Goal: Task Accomplishment & Management: Complete application form

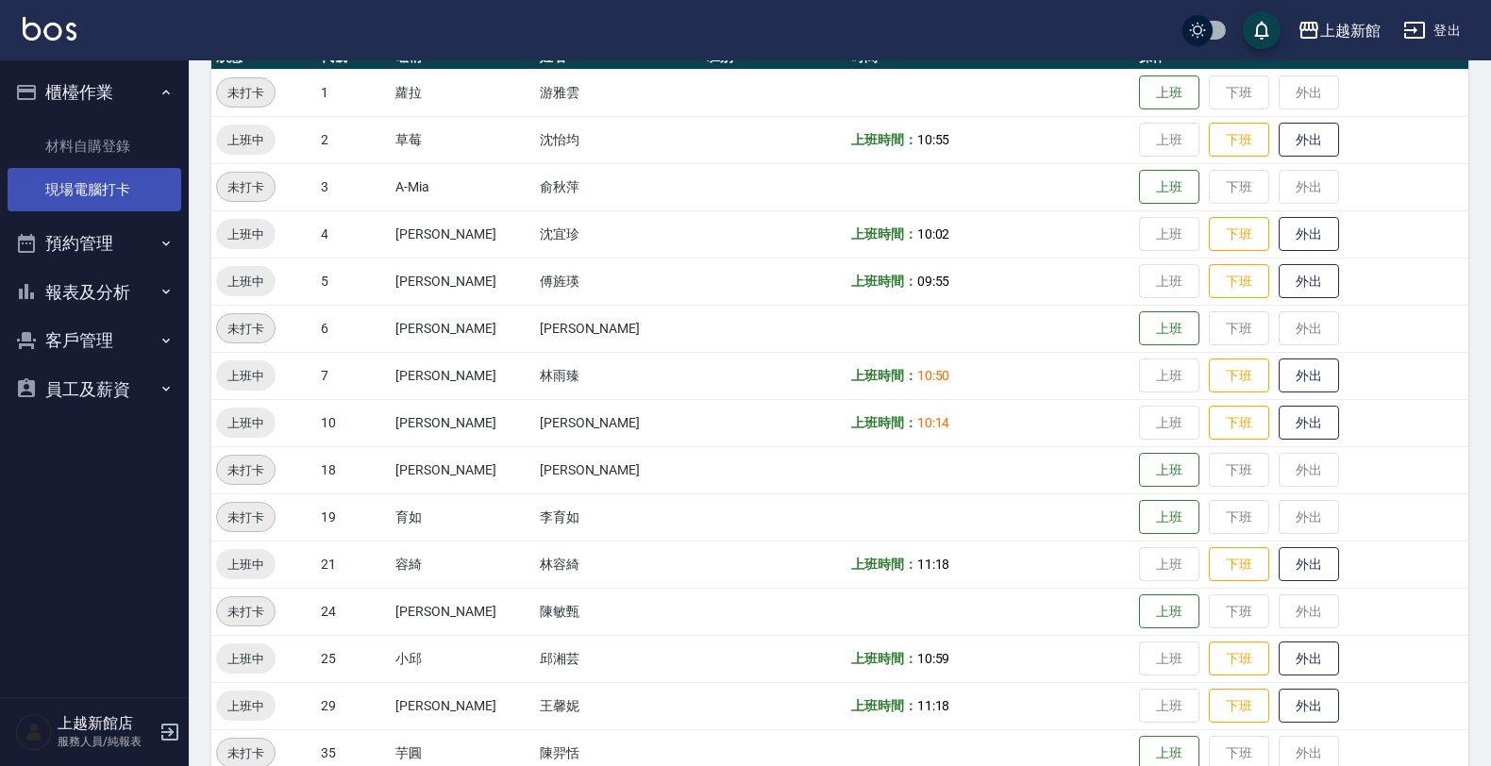
scroll to position [236, 0]
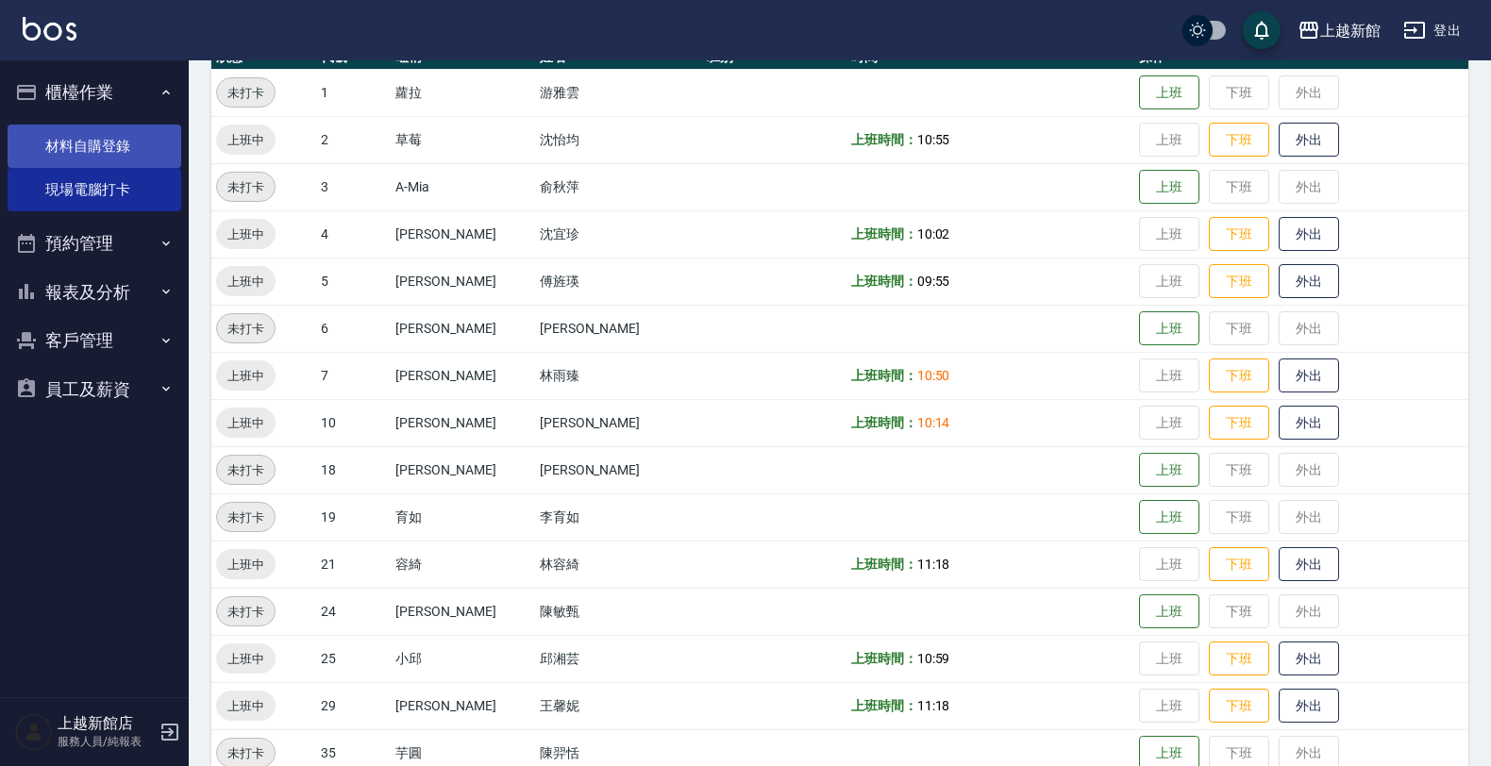
click at [113, 146] on link "材料自購登錄" at bounding box center [95, 146] width 174 height 43
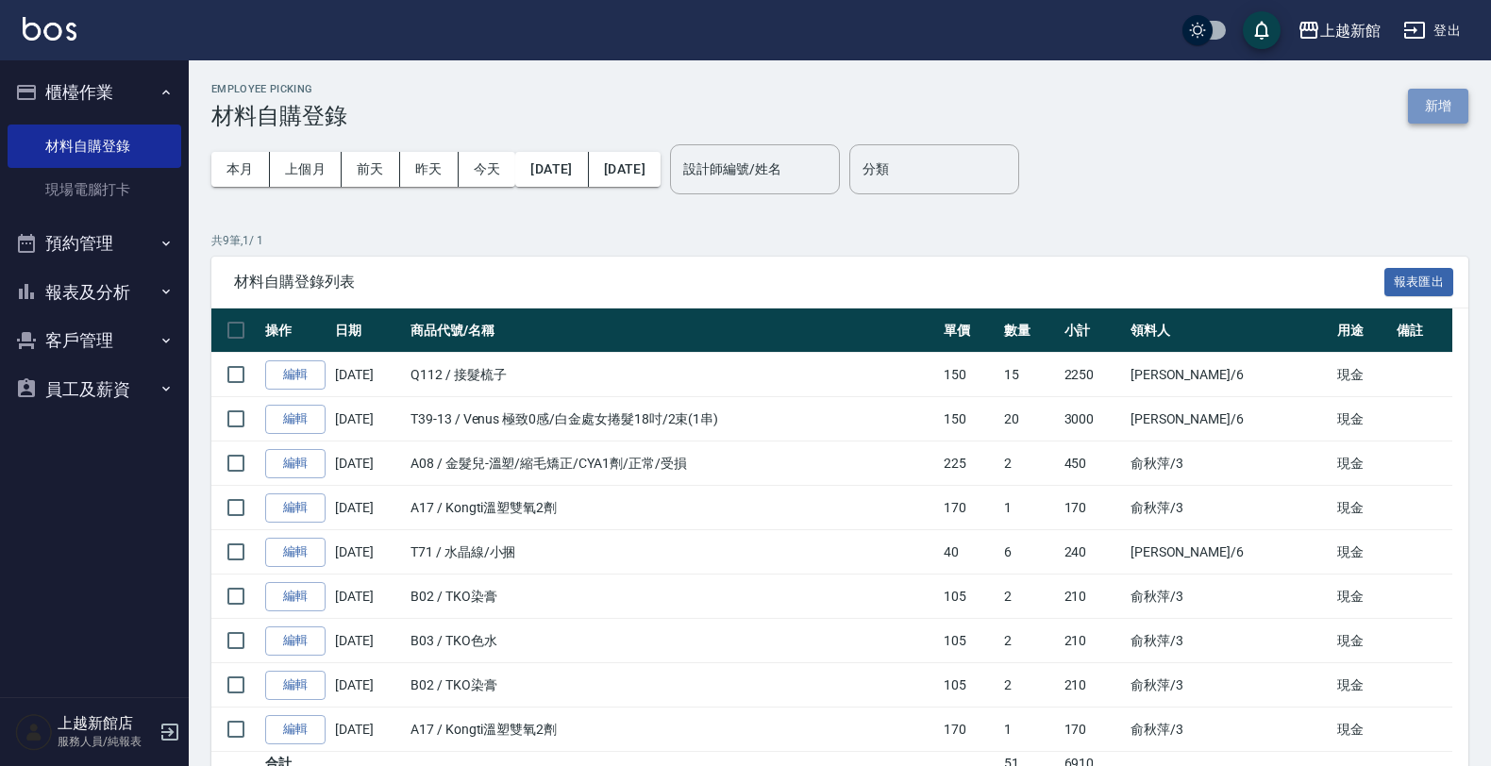
click at [1427, 114] on button "新增" at bounding box center [1438, 106] width 60 height 35
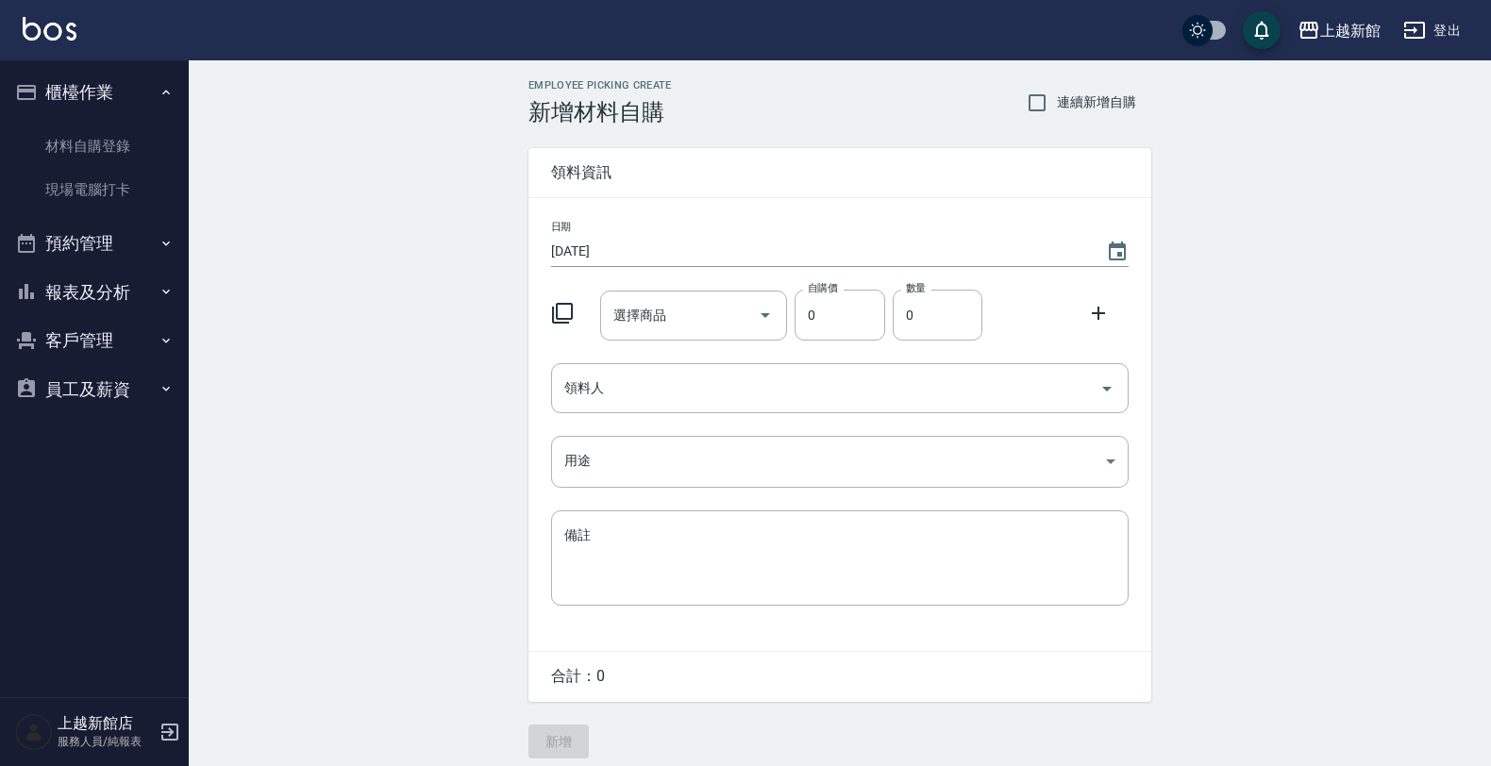
click at [566, 314] on icon at bounding box center [562, 313] width 23 height 23
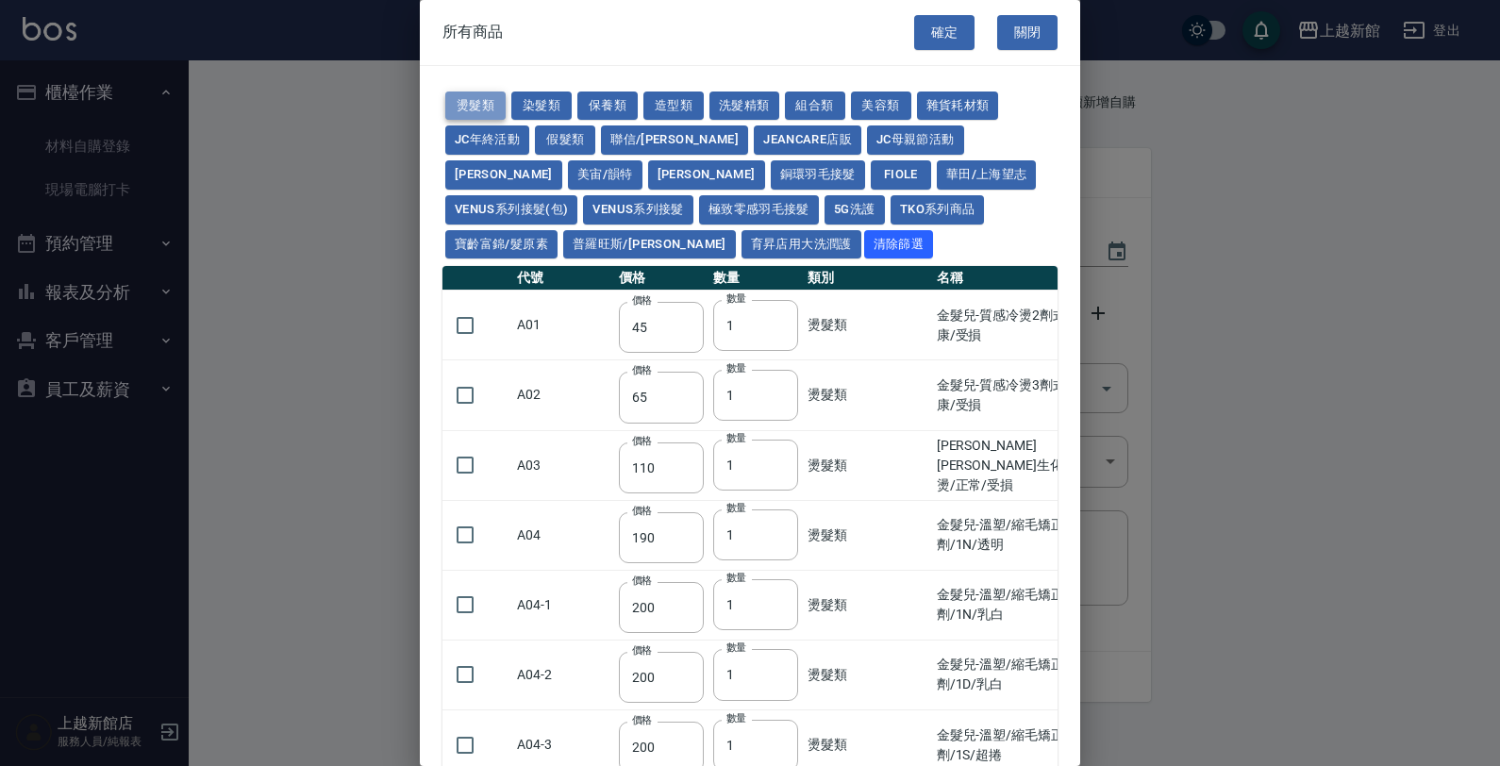
click at [496, 104] on button "燙髮類" at bounding box center [475, 106] width 60 height 29
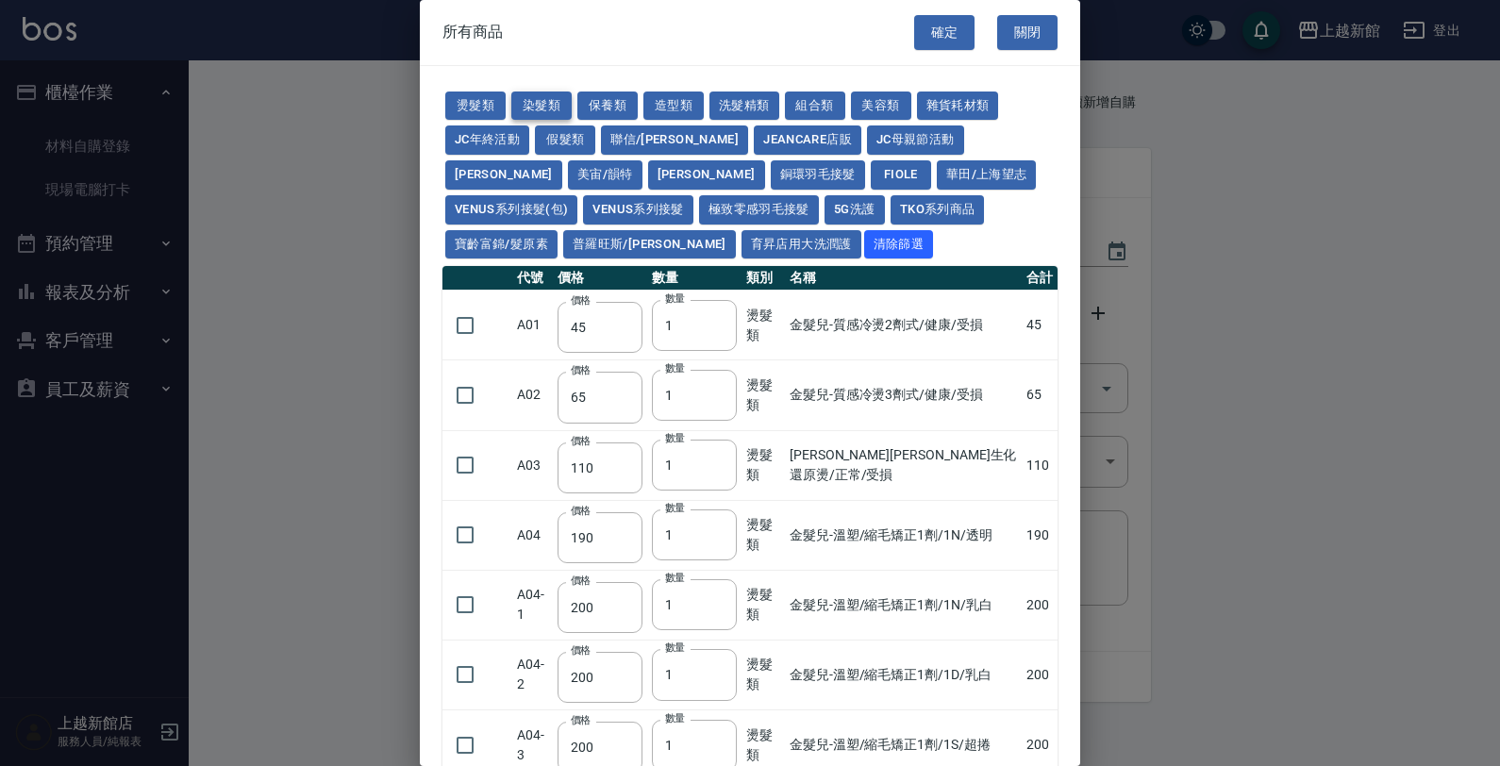
click at [528, 102] on button "染髮類" at bounding box center [541, 106] width 60 height 29
type input "110"
type input "105"
type input "250"
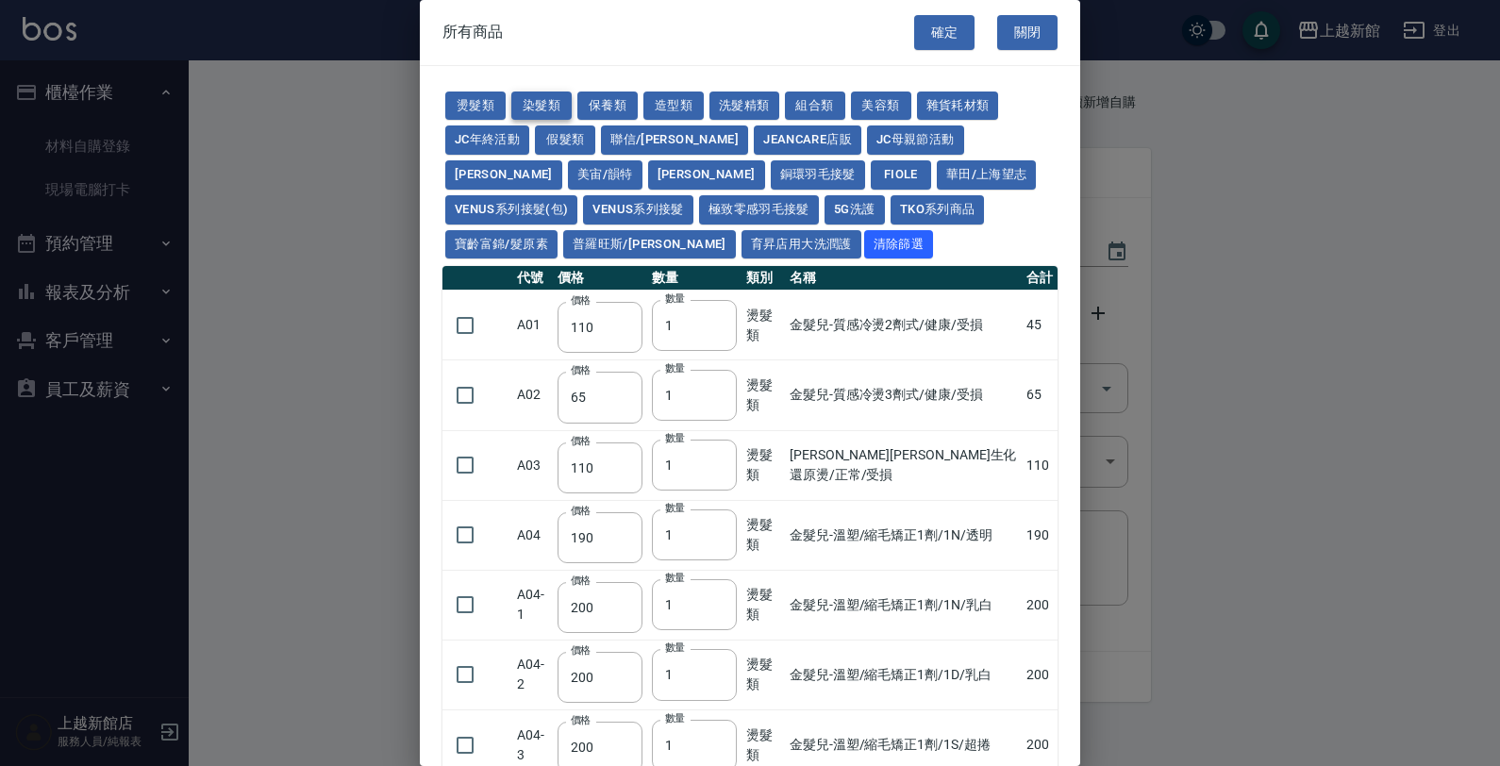
type input "110"
type input "500"
type input "420"
type input "110"
type input "350"
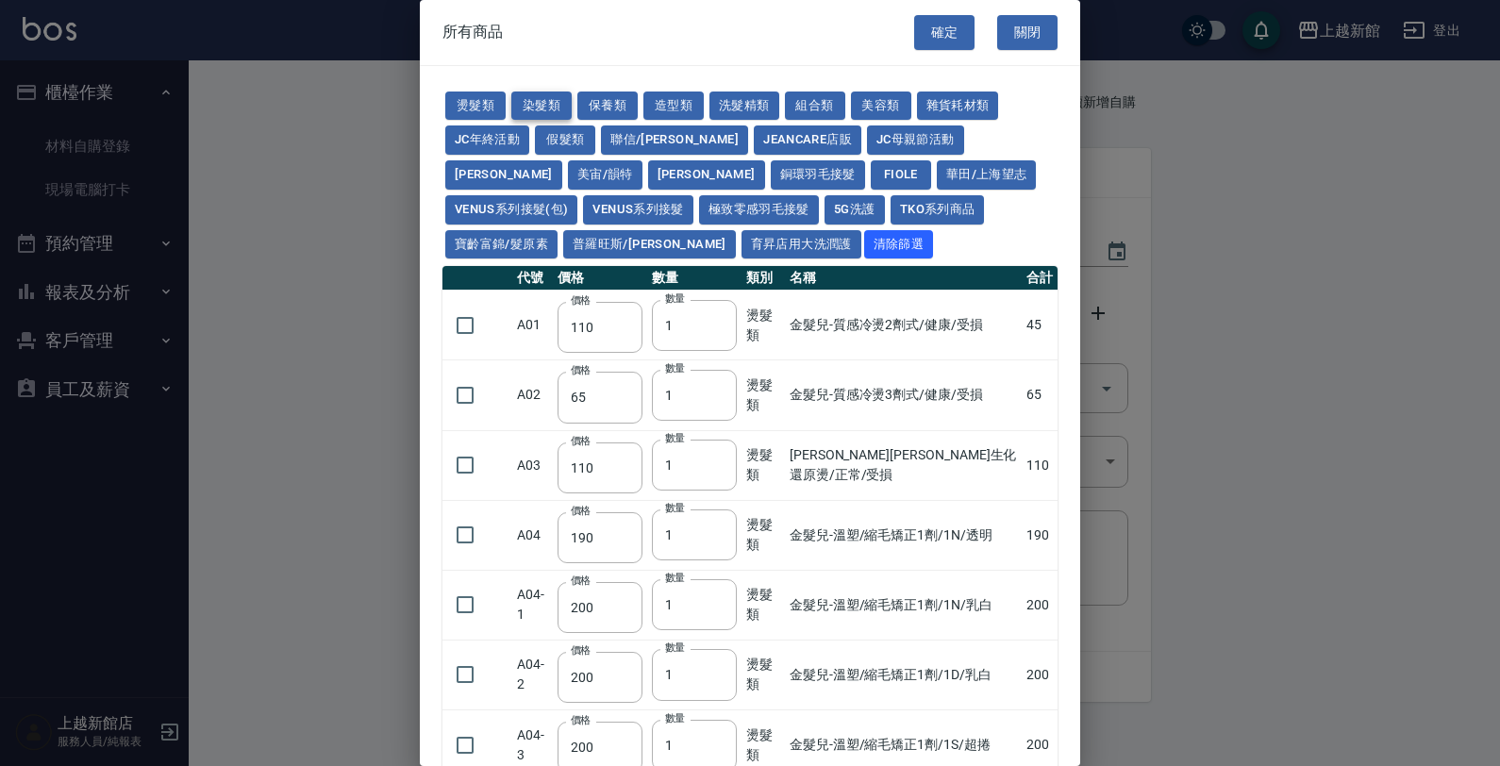
type input "105"
type input "406"
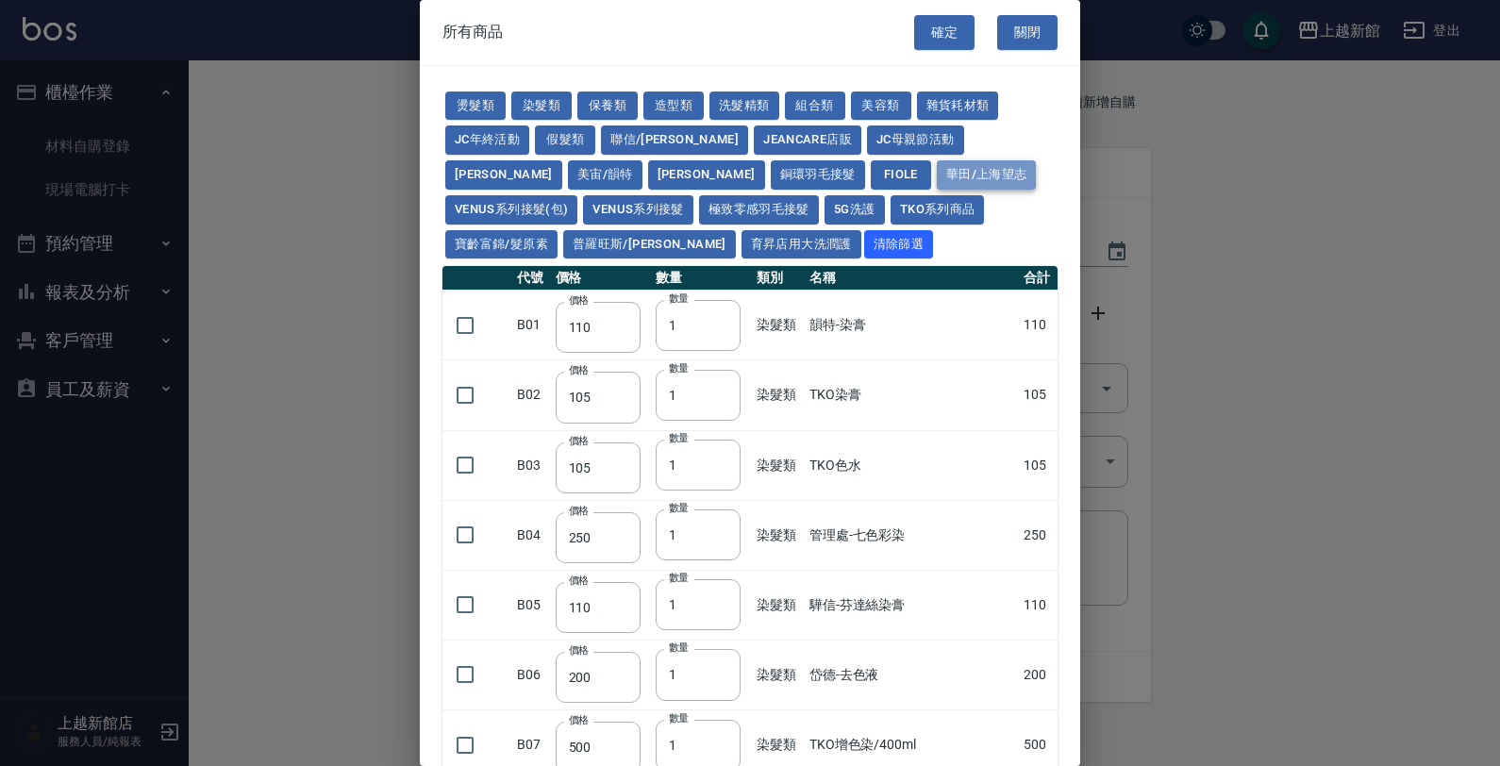
click at [937, 182] on button "華田/上海望志" at bounding box center [987, 174] width 100 height 29
type input "3220"
type input "490"
type input "450"
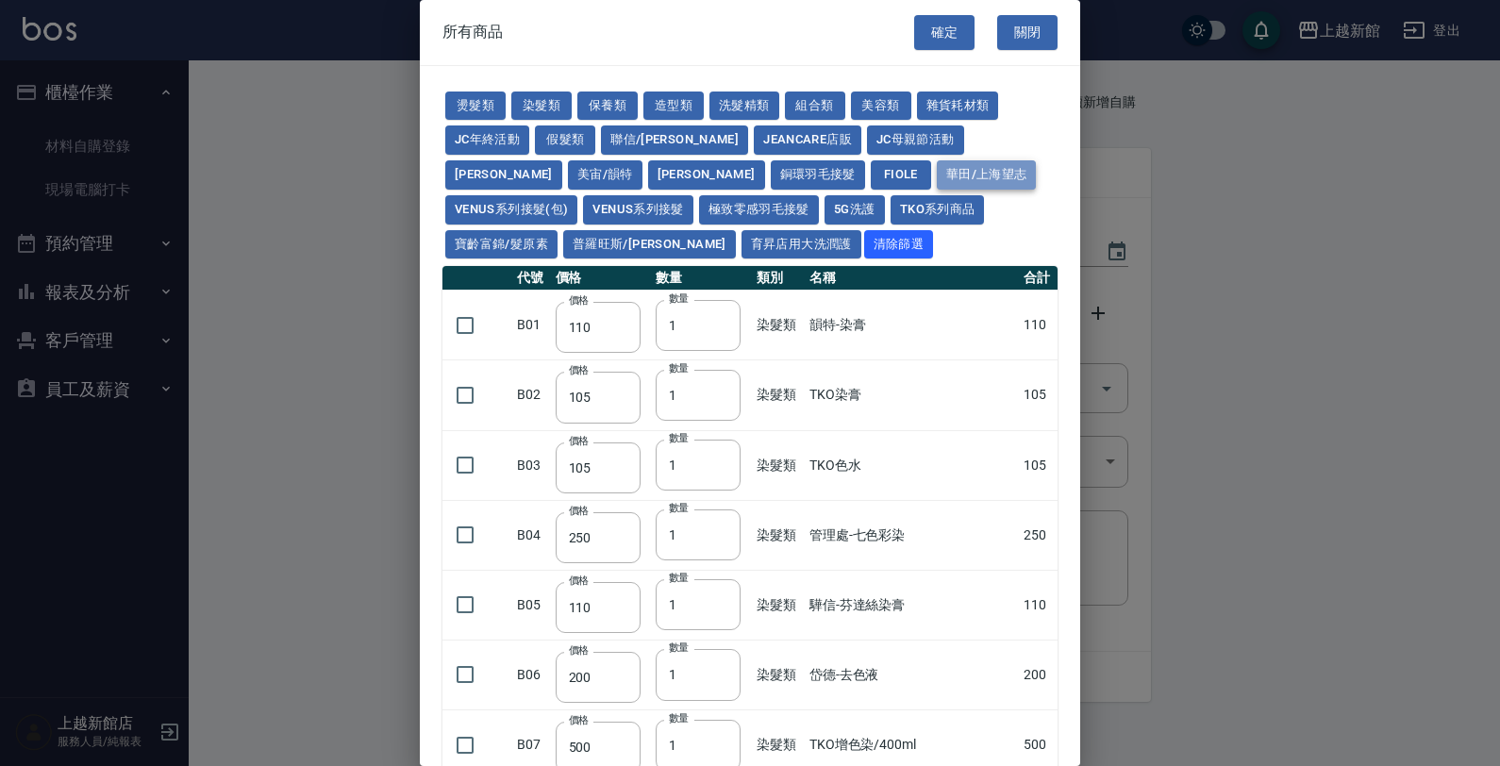
type input "350"
type input "500"
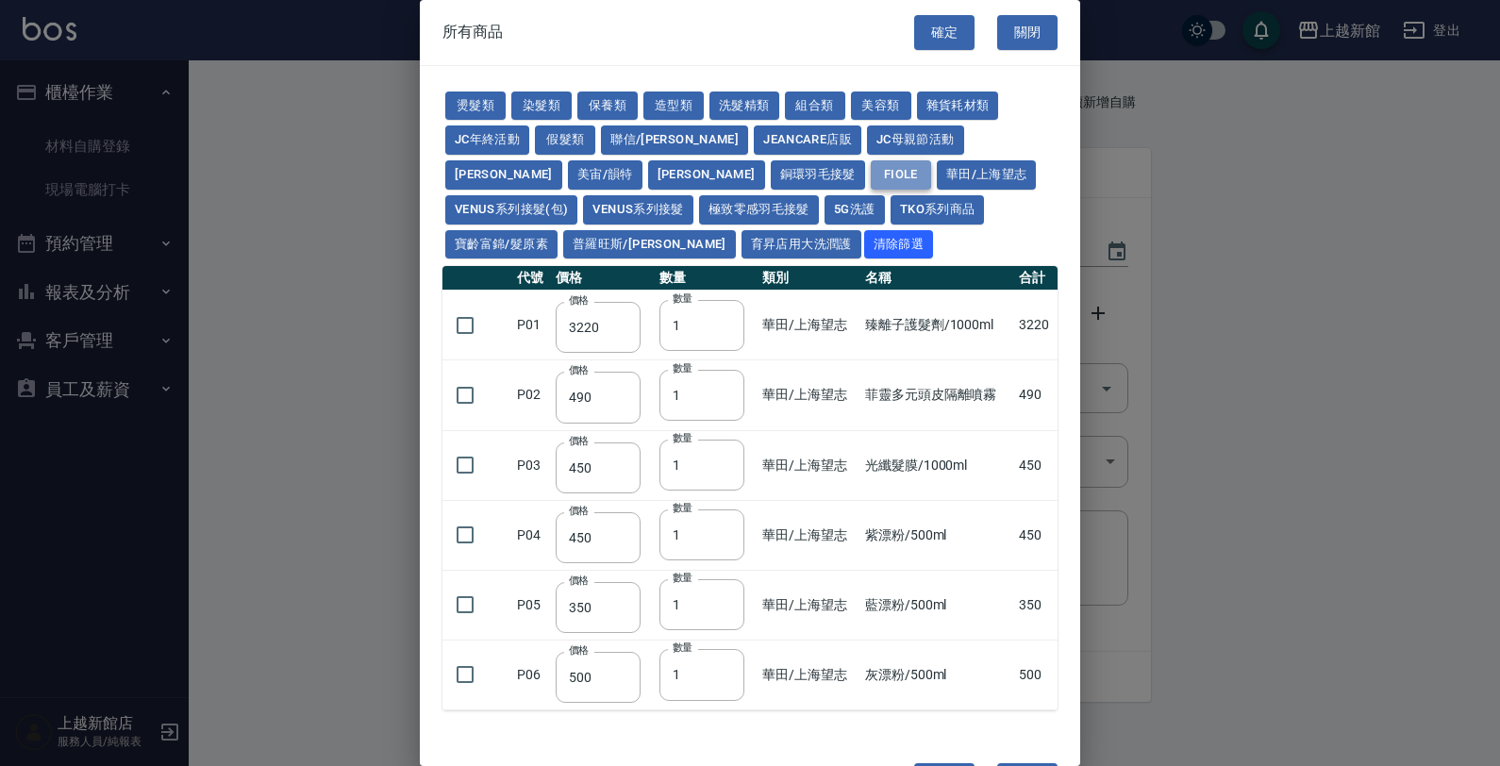
click at [871, 179] on button "FIOLE" at bounding box center [901, 174] width 60 height 29
type input "975"
type input "1350"
type input "975"
type input "1350"
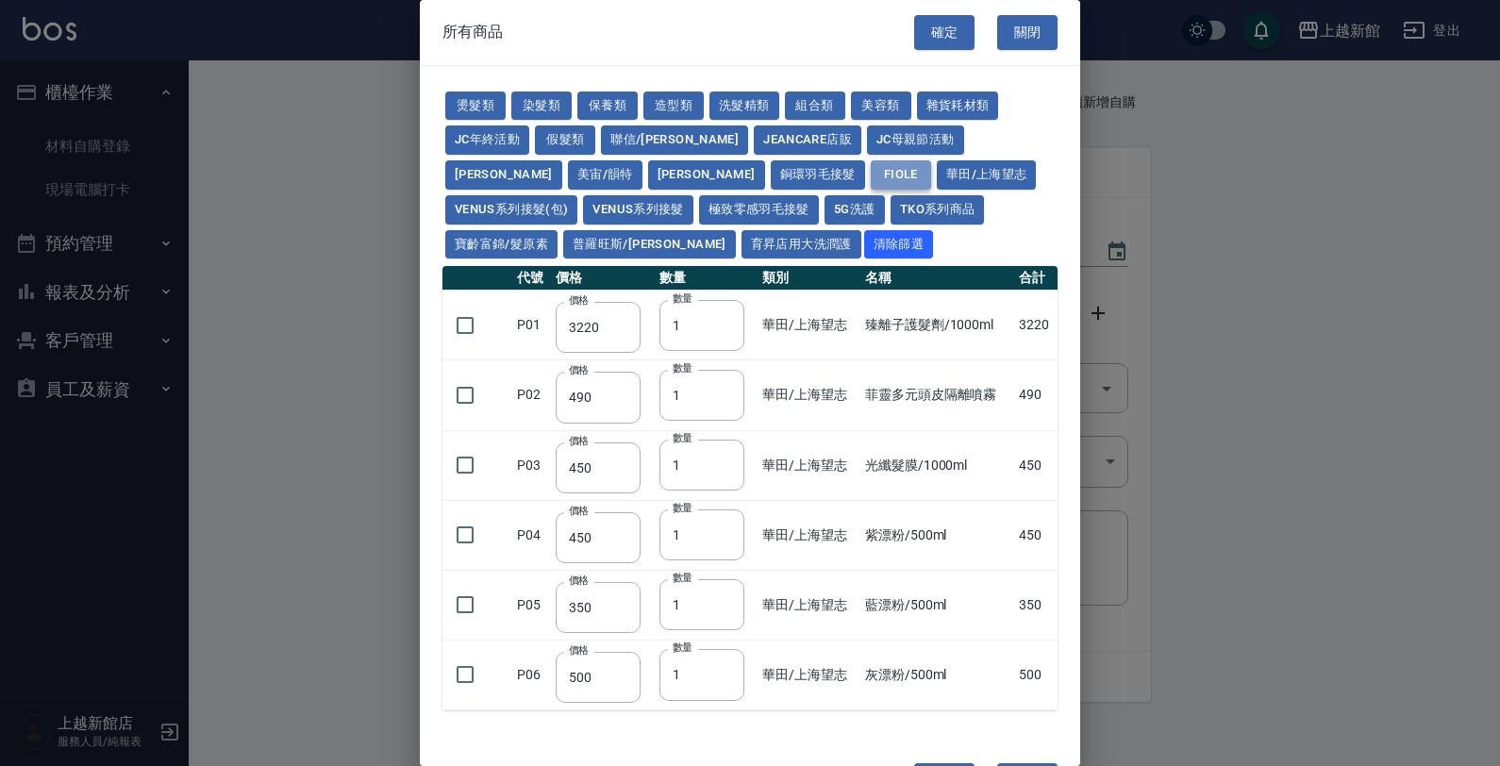
type input "413"
type input "150"
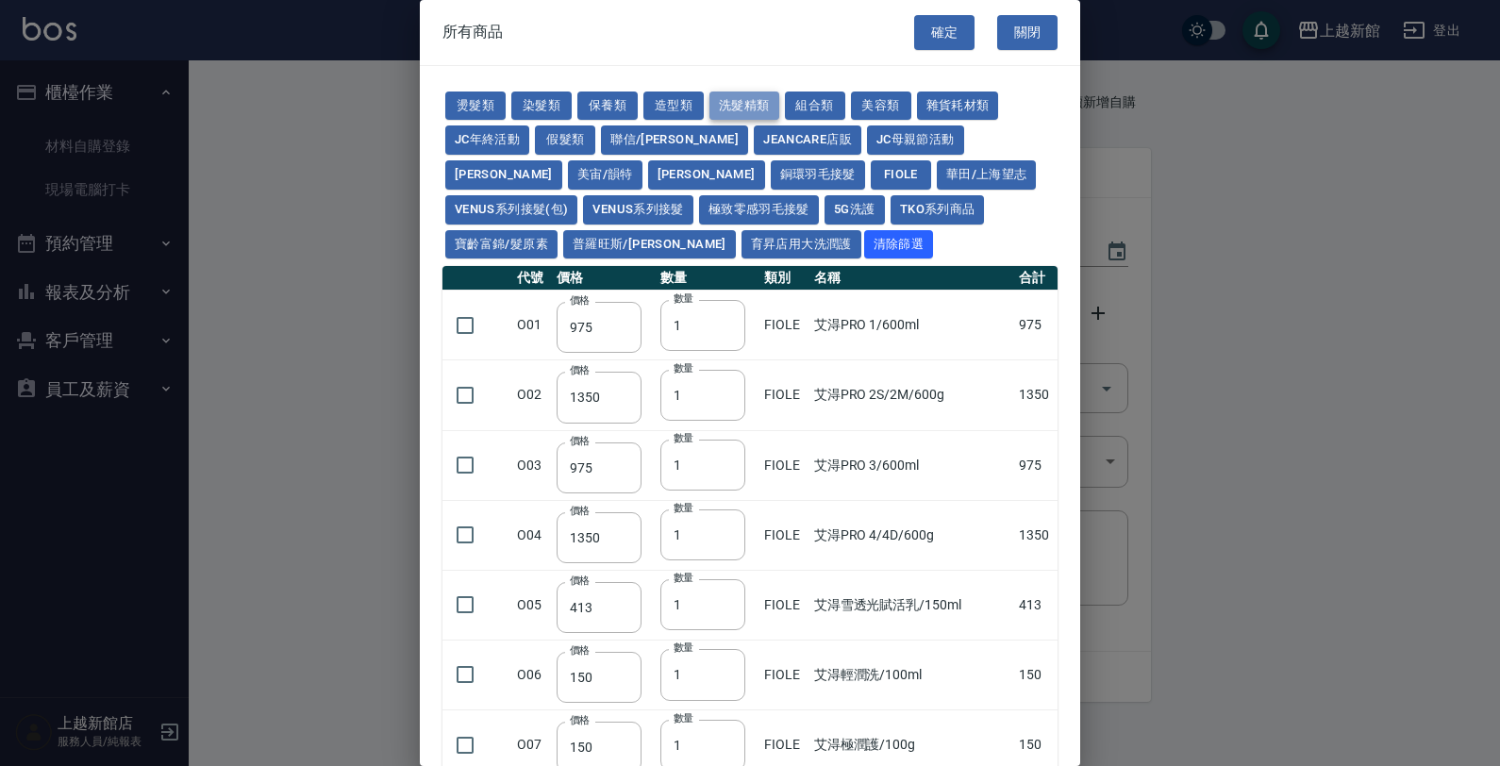
click at [750, 104] on button "洗髮精類" at bounding box center [745, 106] width 70 height 29
type input "350"
type input "193"
type input "1900"
type input "2150"
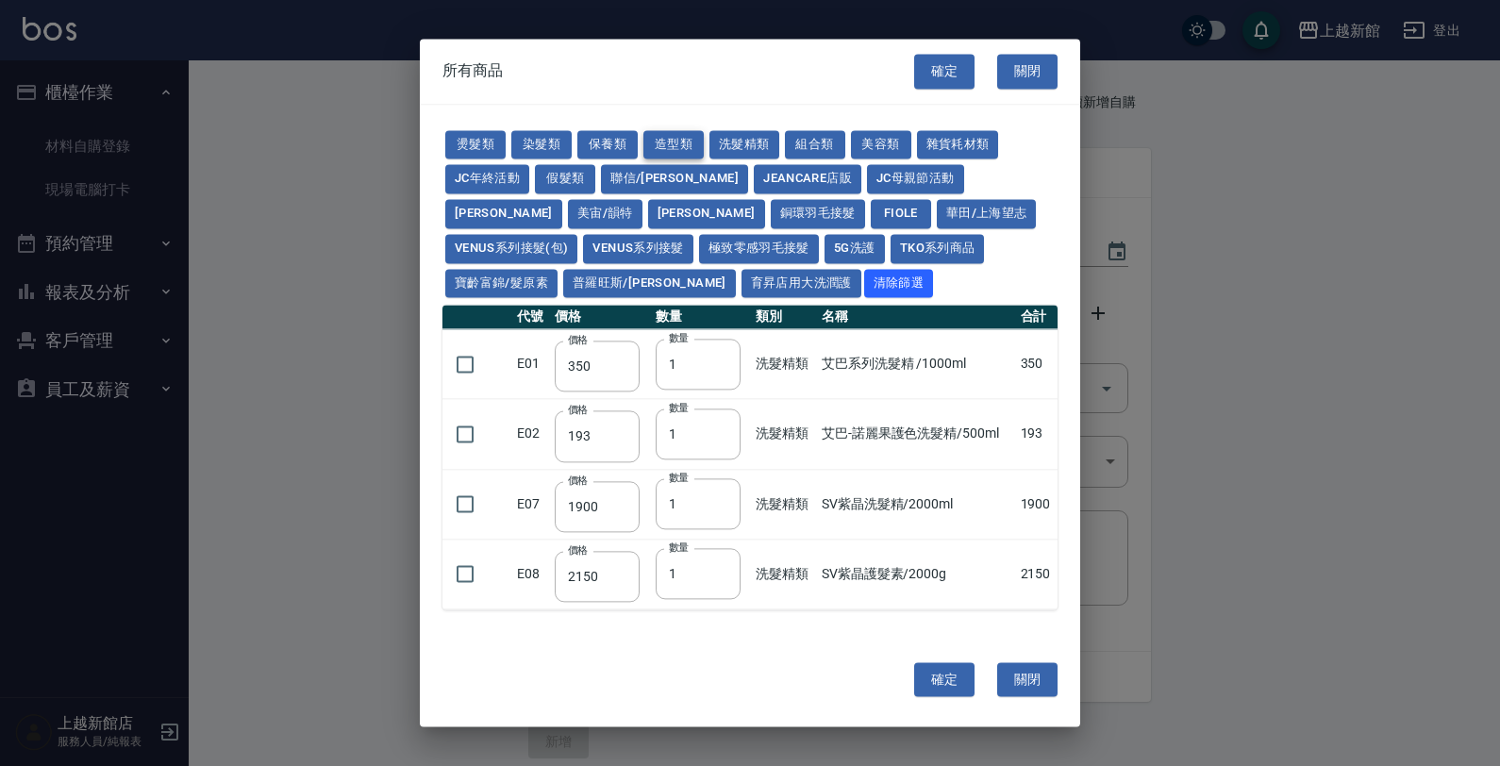
click at [677, 147] on button "造型類" at bounding box center [673, 144] width 60 height 29
type input "110"
type input "65"
type input "338"
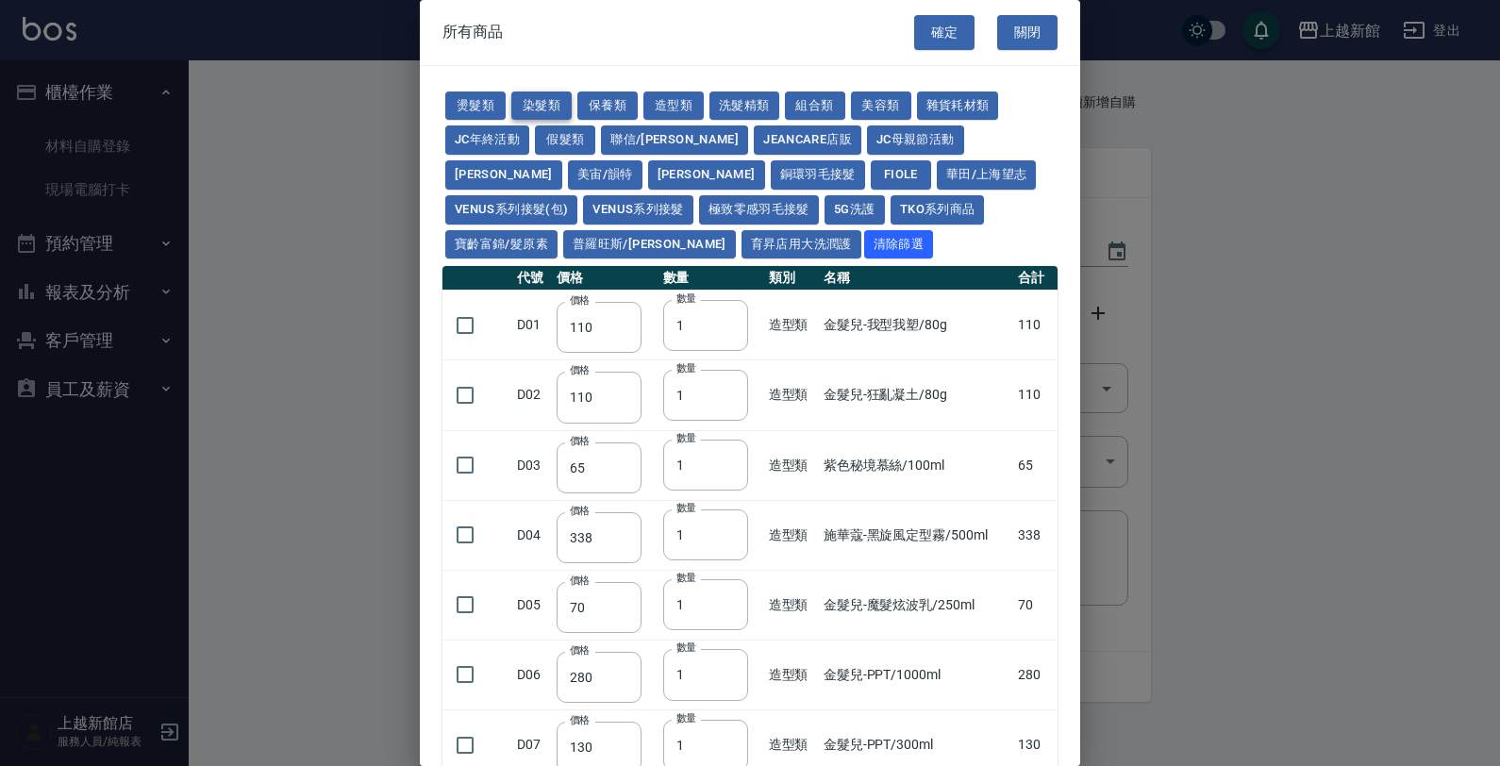
click at [538, 92] on button "染髮類" at bounding box center [541, 106] width 60 height 29
type input "105"
type input "250"
type input "110"
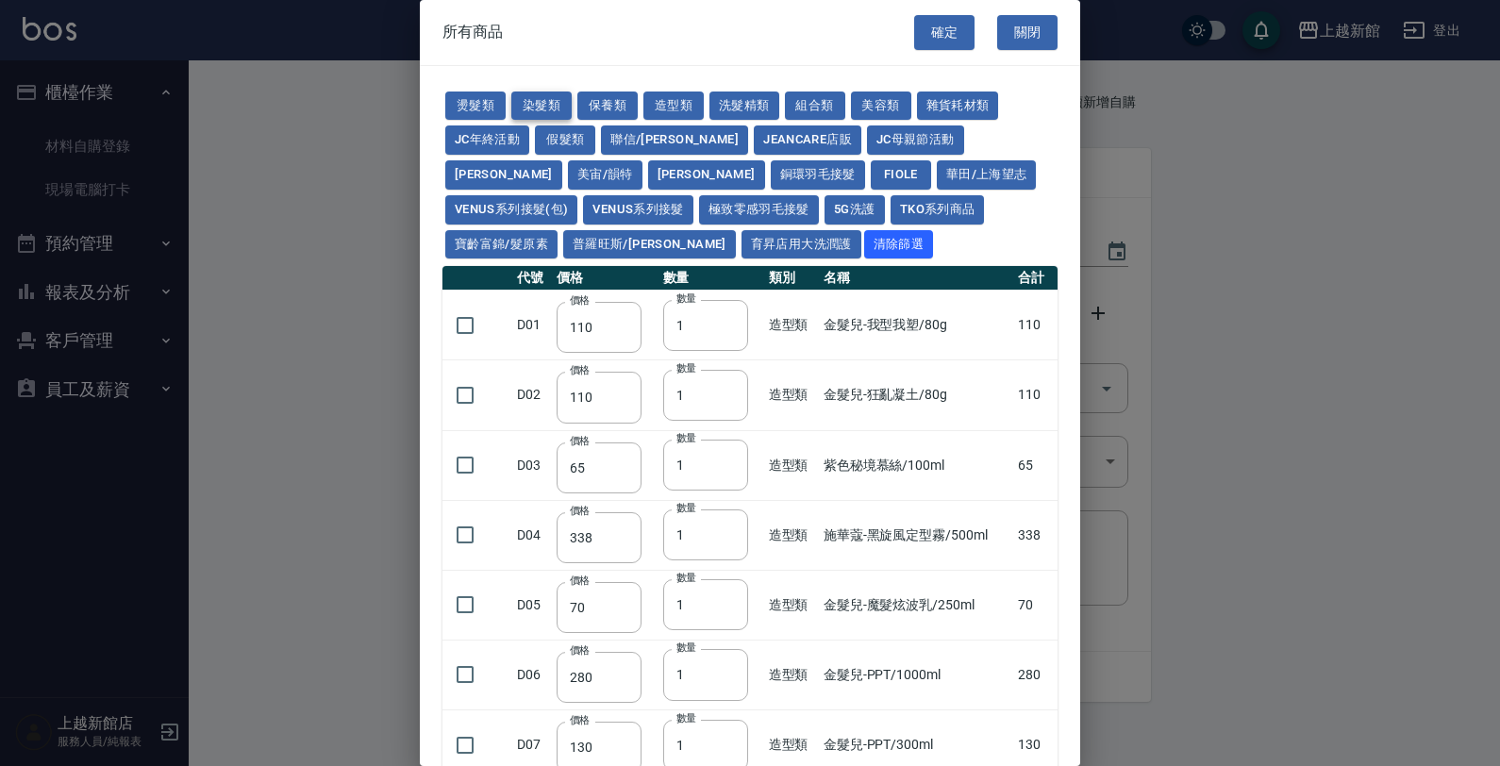
type input "200"
type input "500"
type input "420"
type input "110"
type input "350"
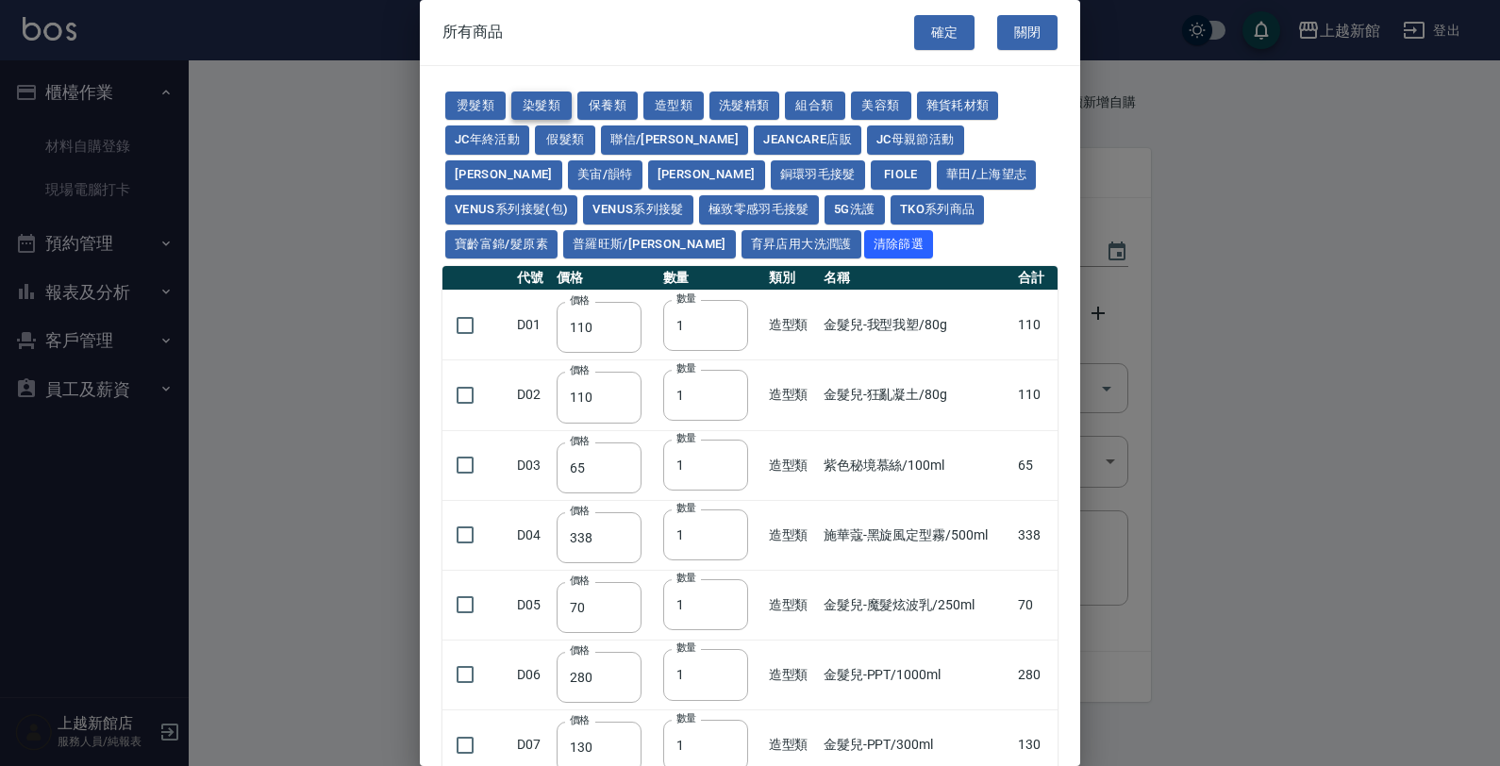
type input "105"
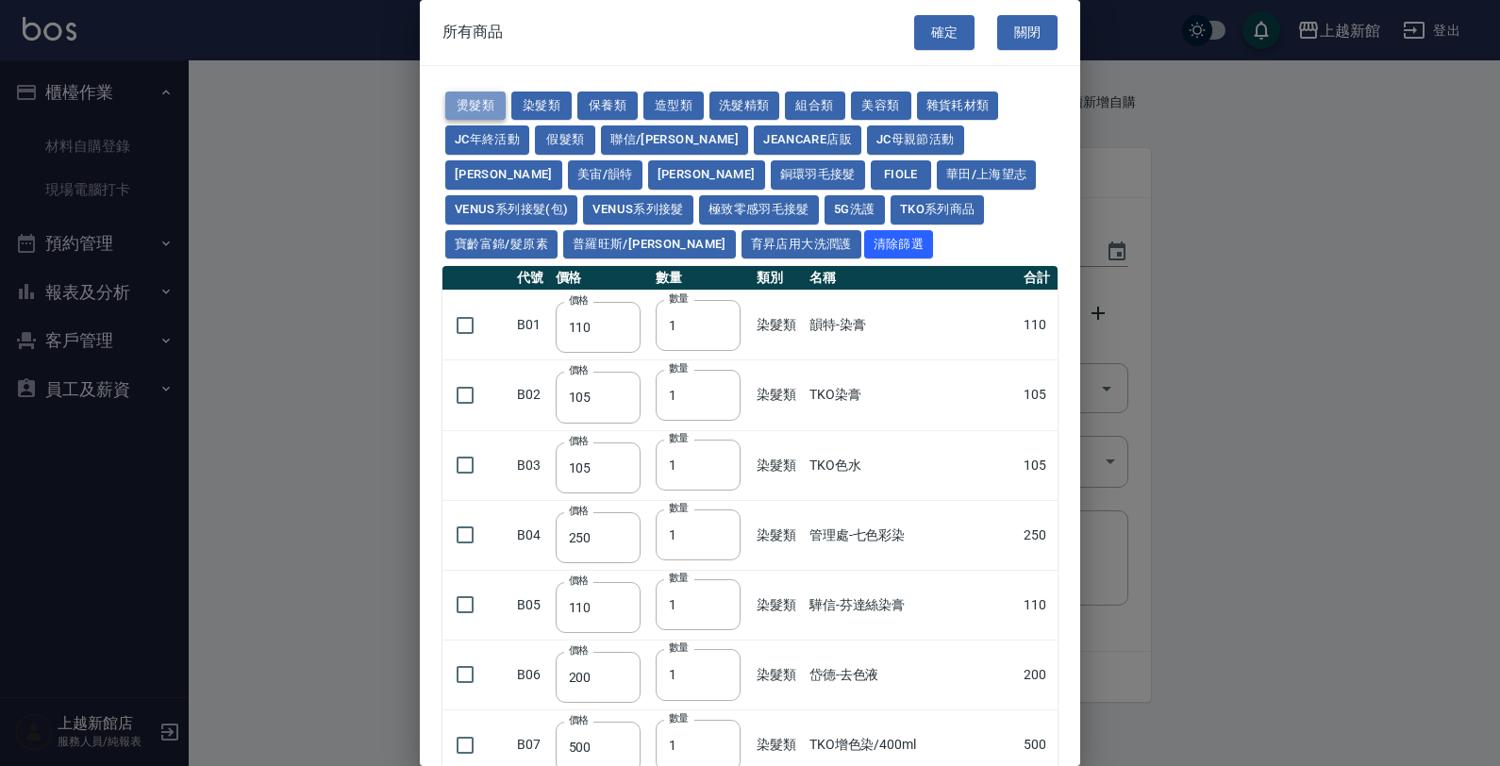
click at [476, 104] on button "燙髮類" at bounding box center [475, 106] width 60 height 29
type input "45"
type input "65"
type input "110"
type input "190"
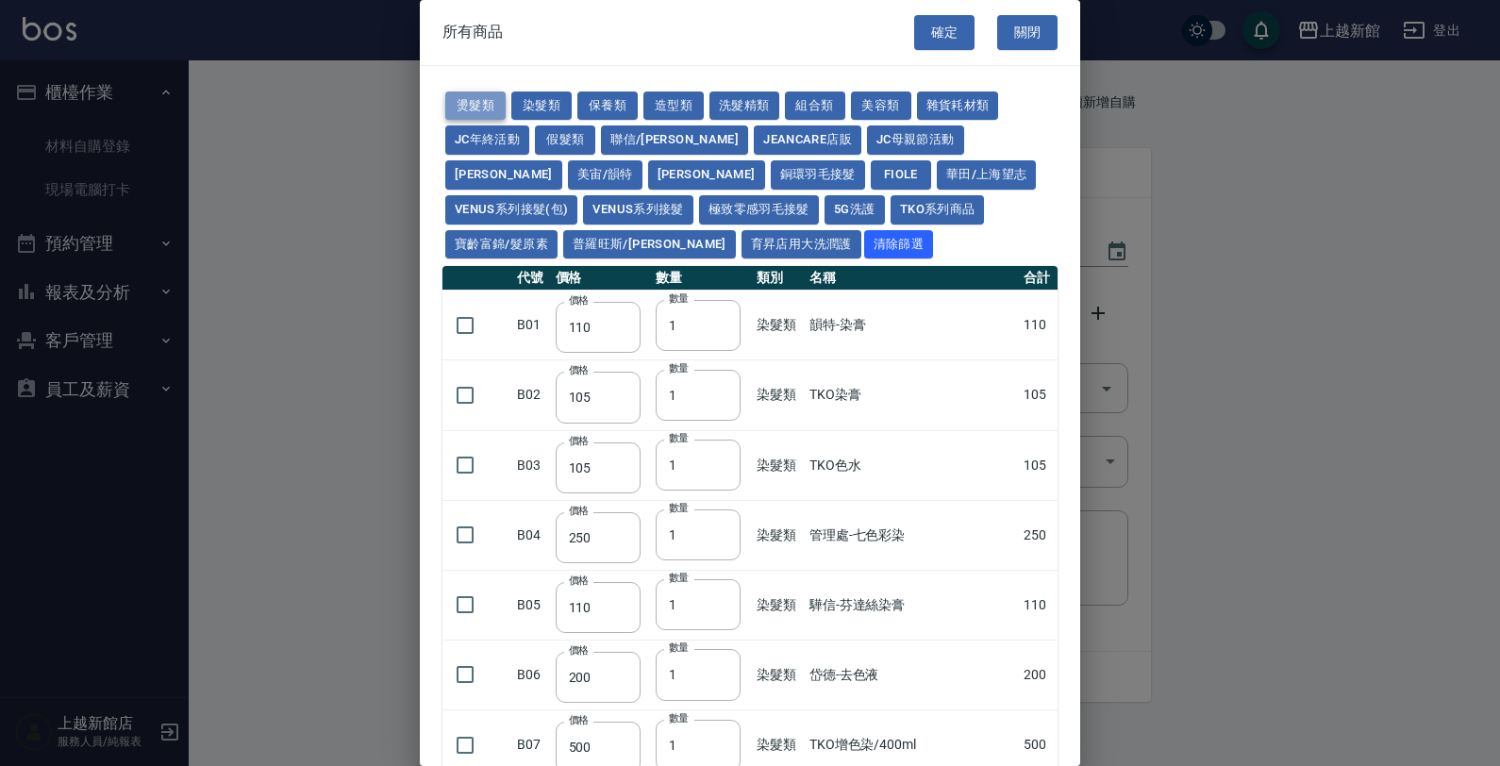
type input "200"
type input "190"
type input "160"
type input "170"
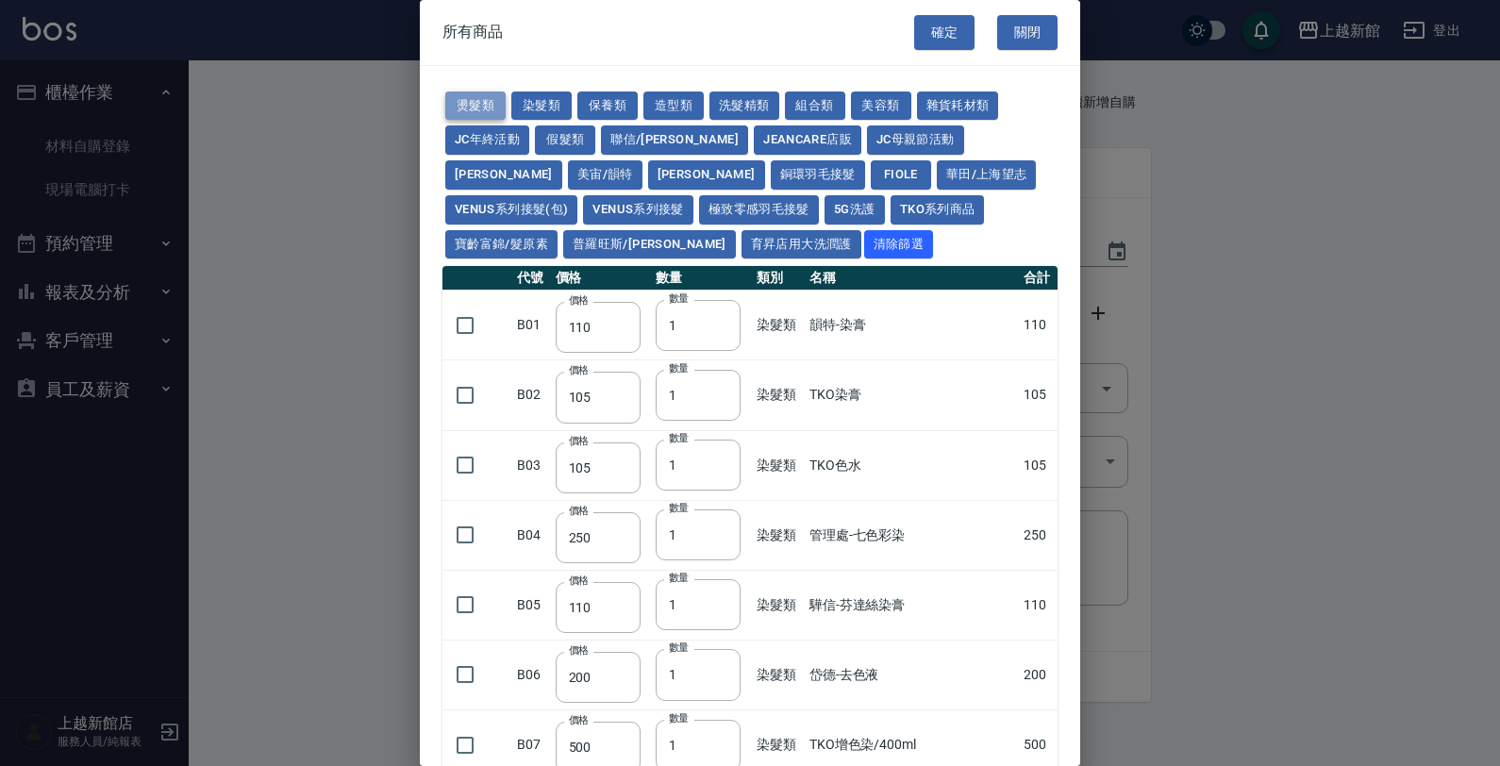
type input "270"
type input "225"
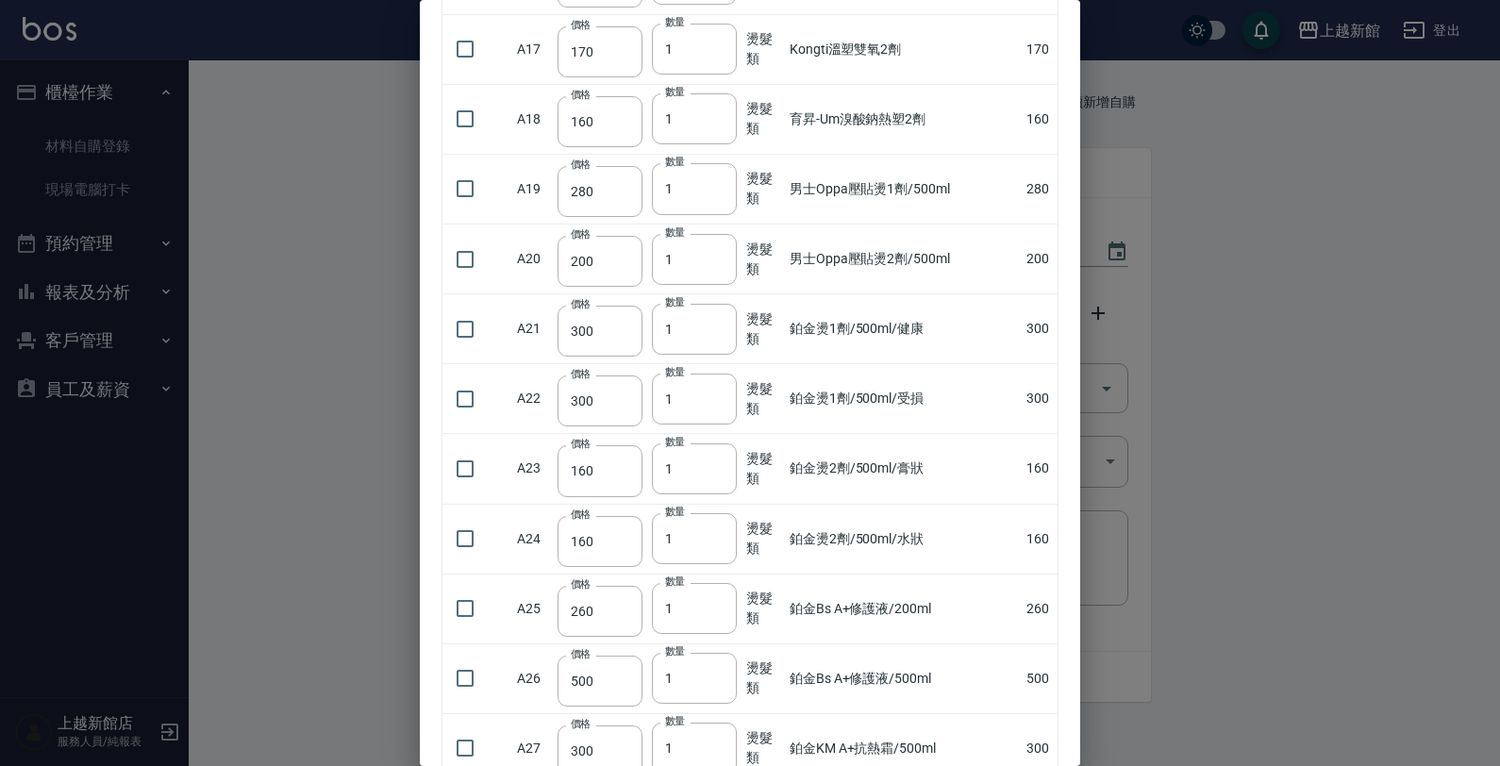
scroll to position [1531, 0]
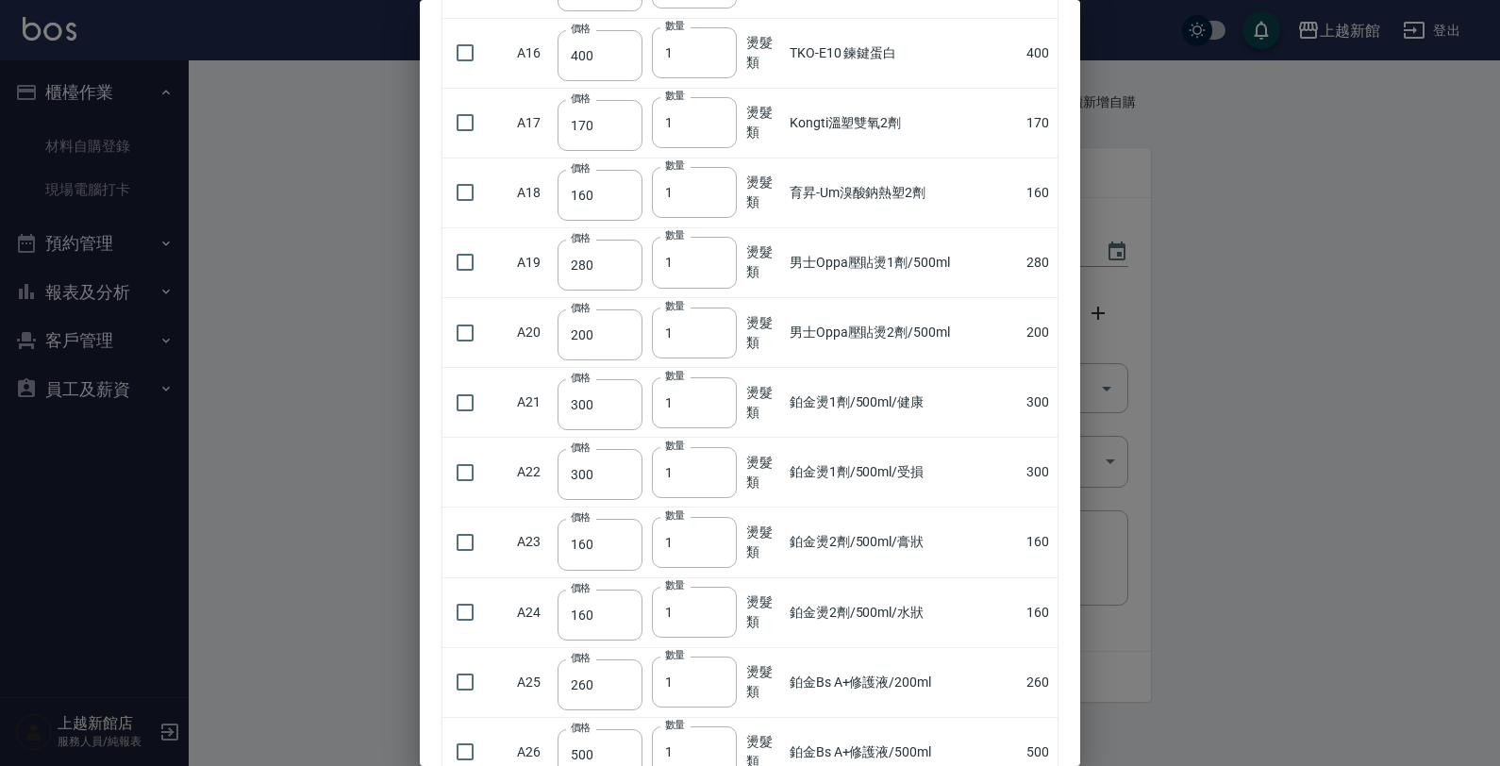
click at [383, 451] on div at bounding box center [750, 383] width 1500 height 766
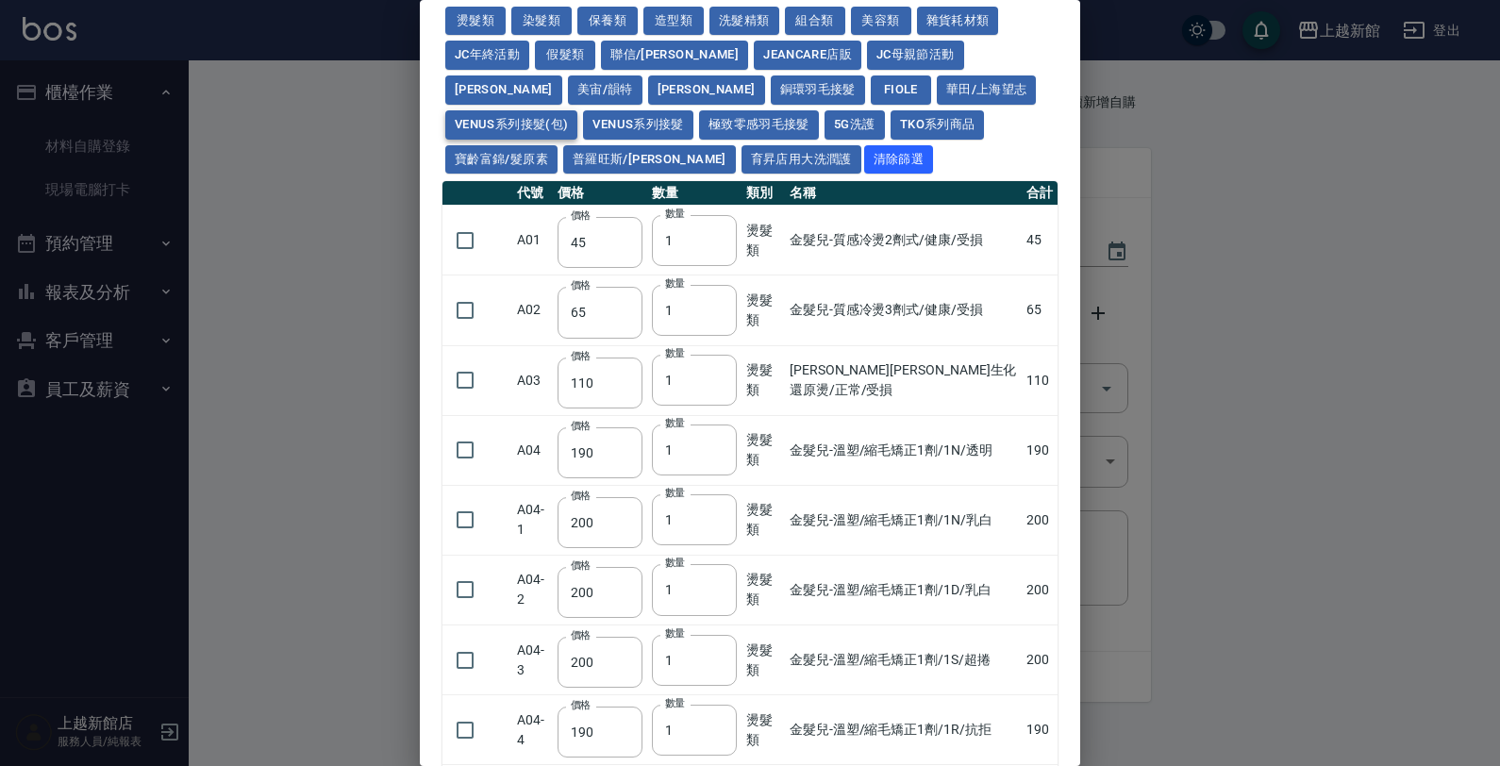
scroll to position [0, 0]
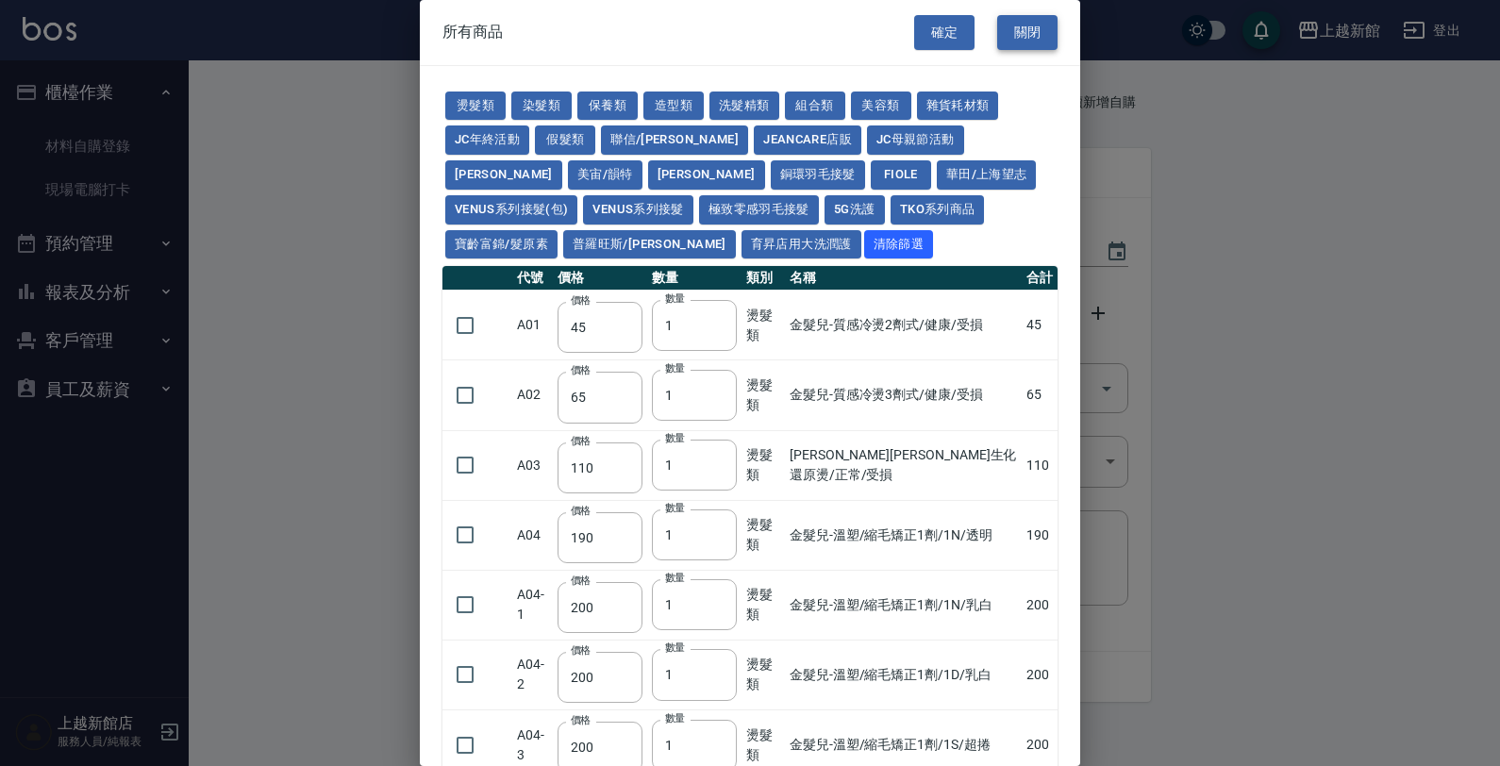
click at [1003, 33] on button "關閉" at bounding box center [1027, 32] width 60 height 35
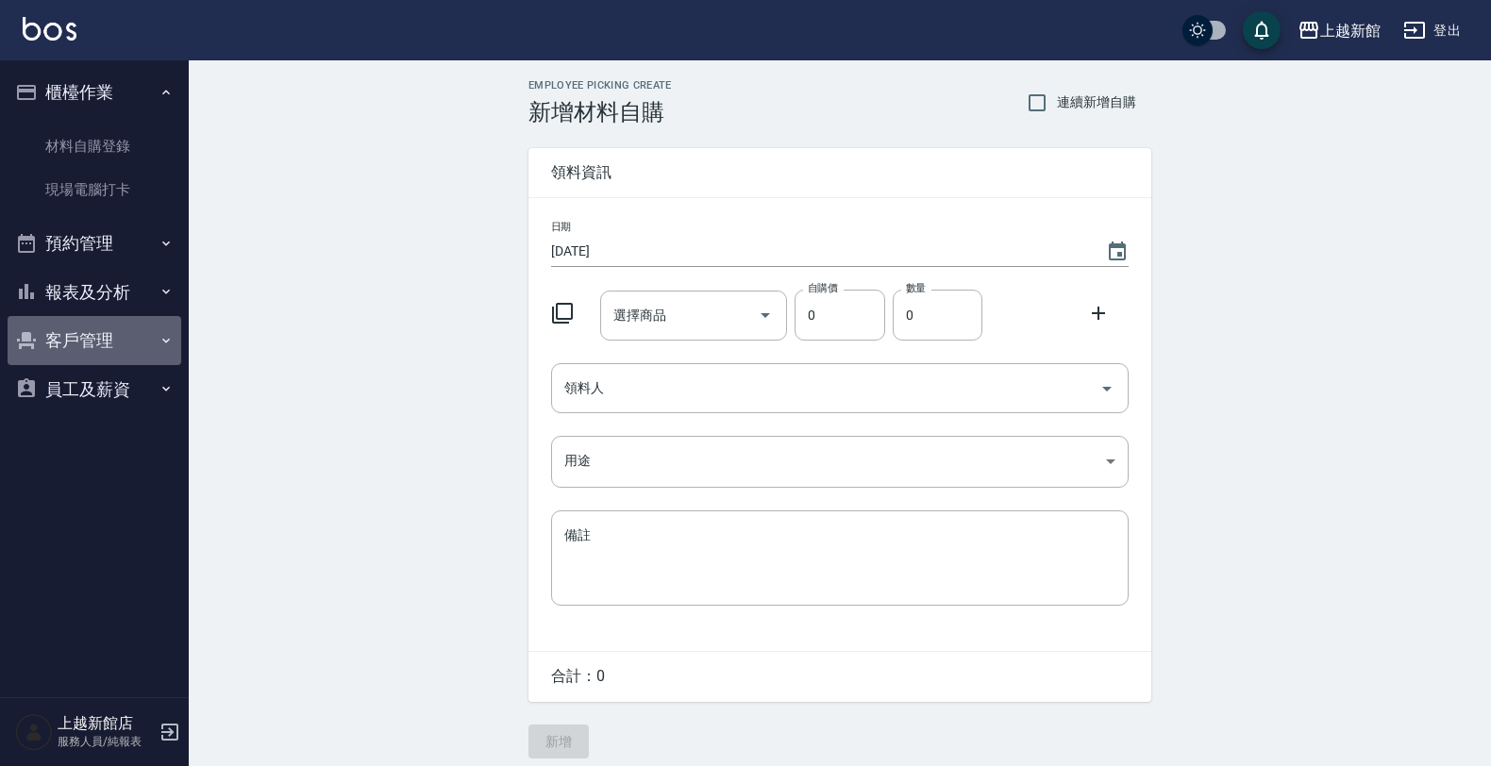
click at [83, 326] on button "客戶管理" at bounding box center [95, 340] width 174 height 49
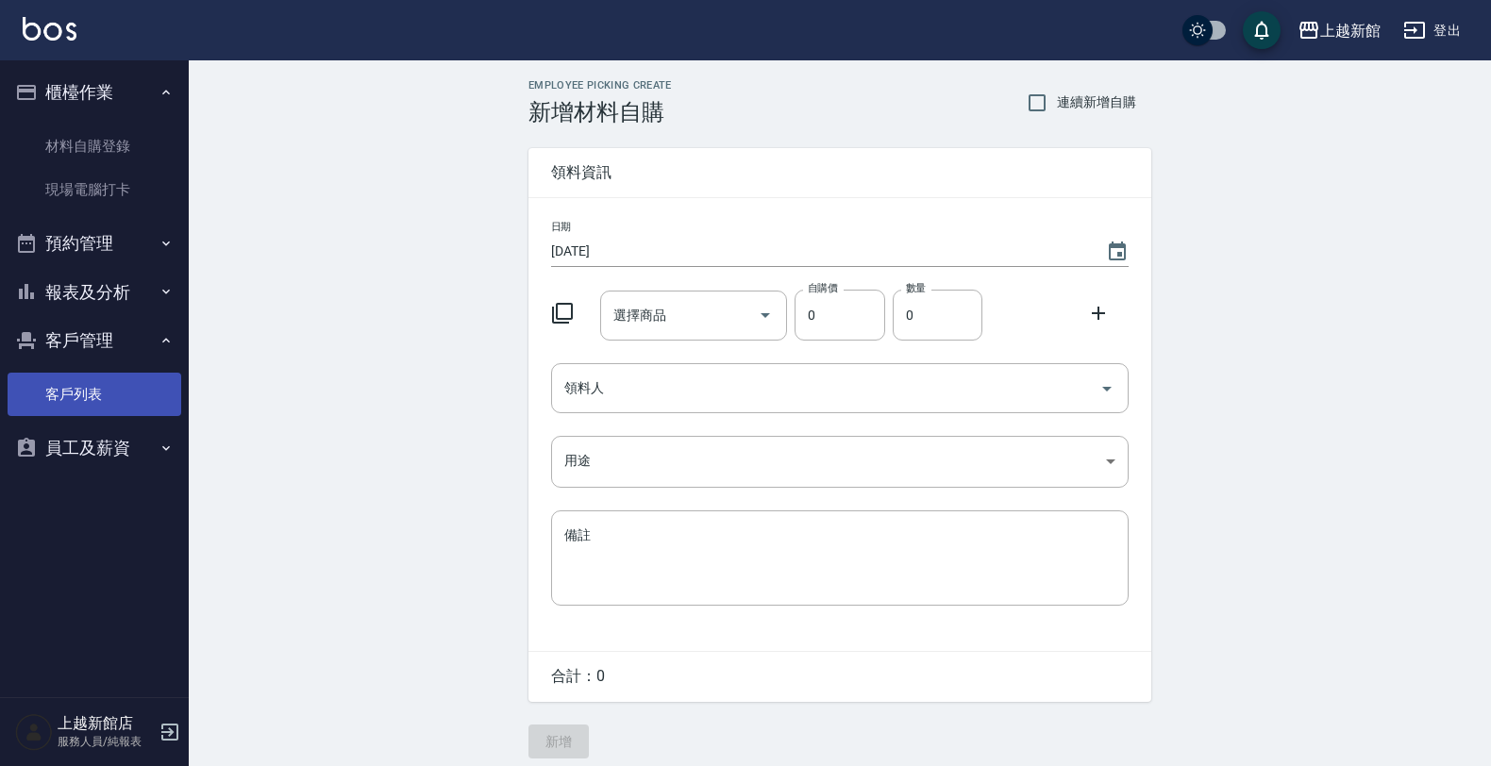
click at [138, 389] on link "客戶列表" at bounding box center [95, 394] width 174 height 43
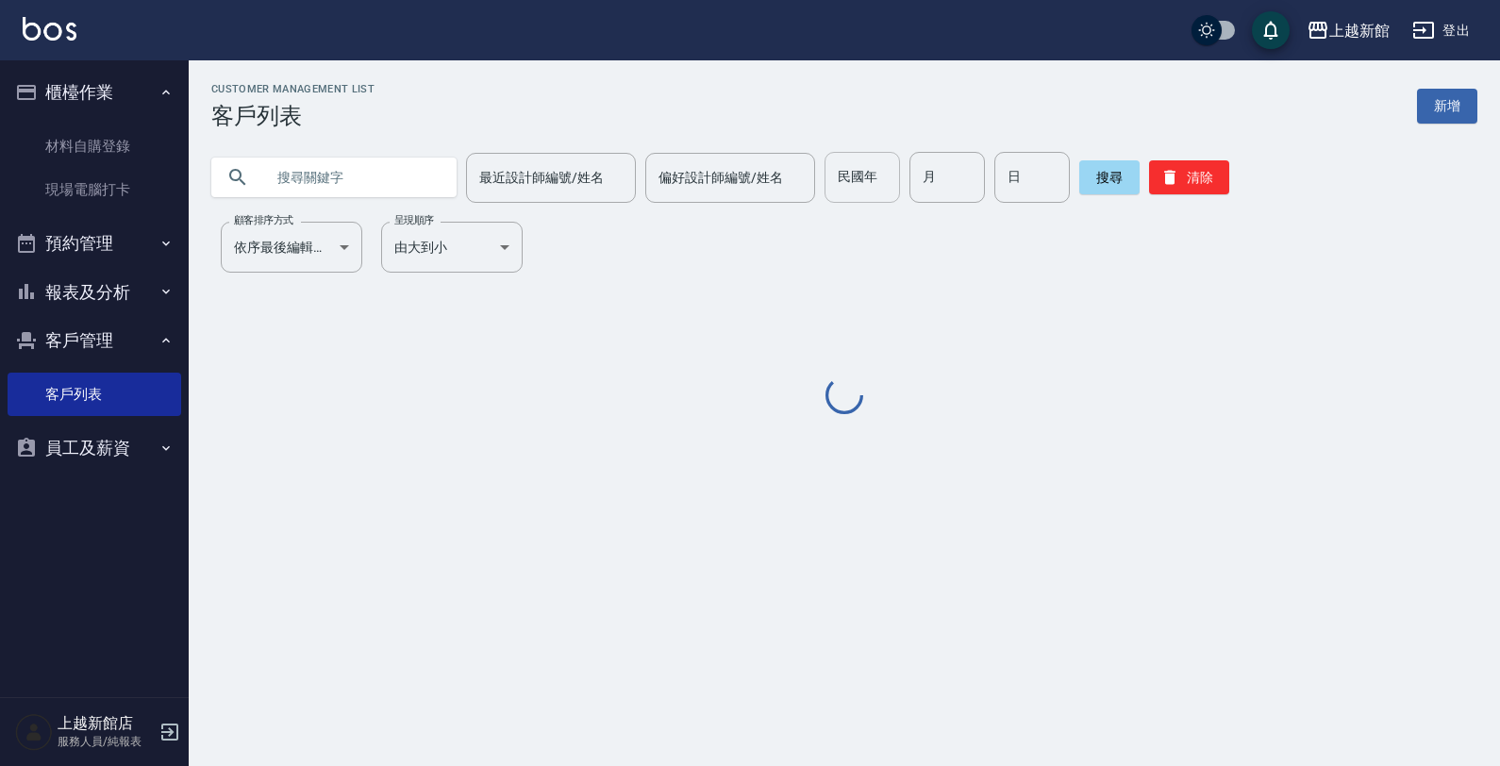
click at [842, 187] on input "民國年" at bounding box center [862, 177] width 75 height 51
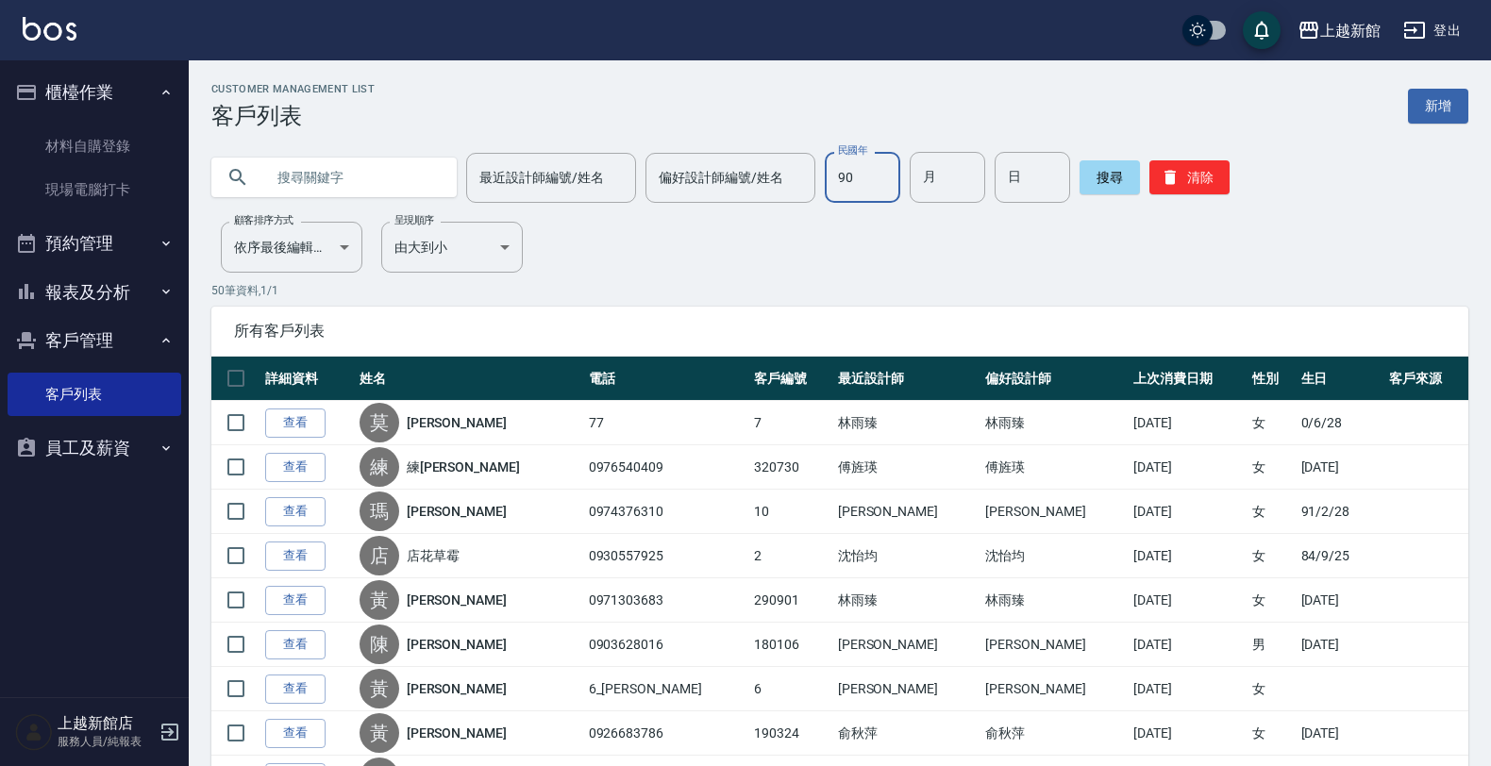
type input "90"
type input "09"
type input "13"
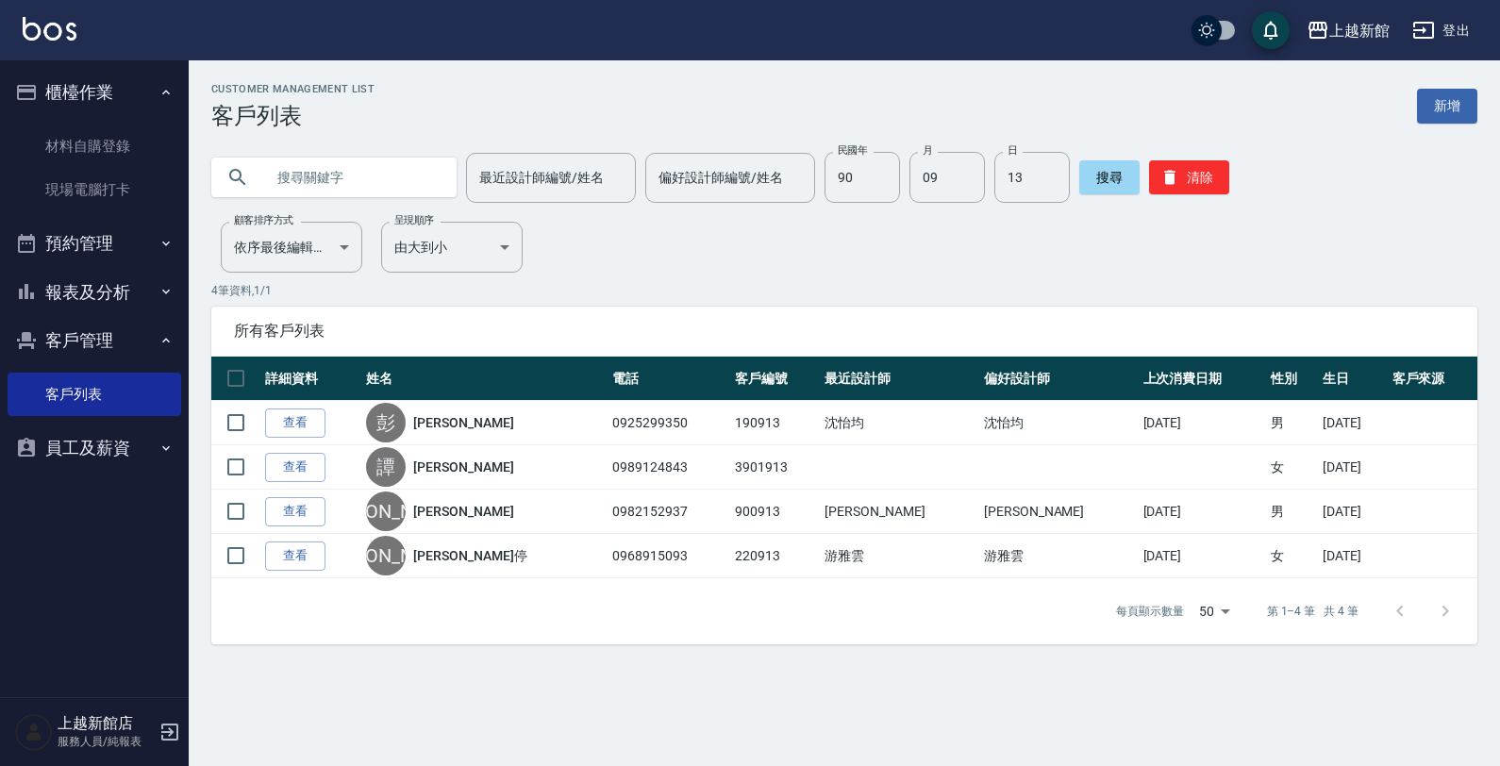
drag, startPoint x: 599, startPoint y: 219, endPoint x: 340, endPoint y: 180, distance: 262.3
click at [305, 172] on input "text" at bounding box center [352, 177] width 177 height 51
click at [338, 179] on input "text" at bounding box center [352, 177] width 177 height 51
type input "0980778117"
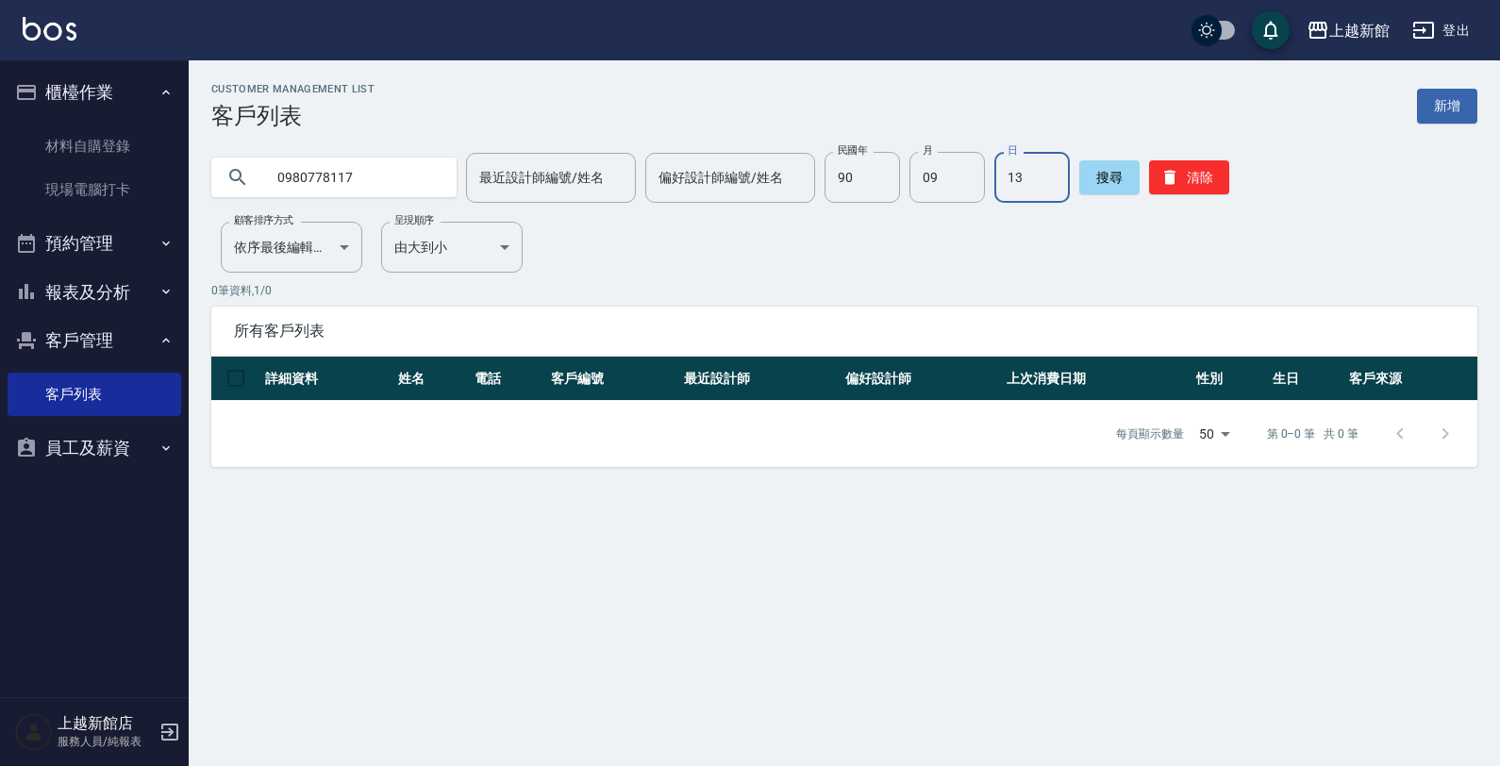
click at [1012, 179] on input "13" at bounding box center [1031, 177] width 75 height 51
click at [936, 176] on input "09" at bounding box center [947, 177] width 75 height 51
click at [827, 180] on input "90" at bounding box center [862, 177] width 75 height 51
